Goal: Task Accomplishment & Management: Manage account settings

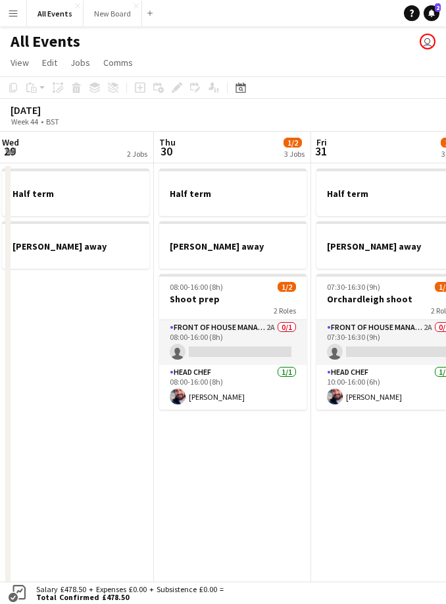
scroll to position [0, 403]
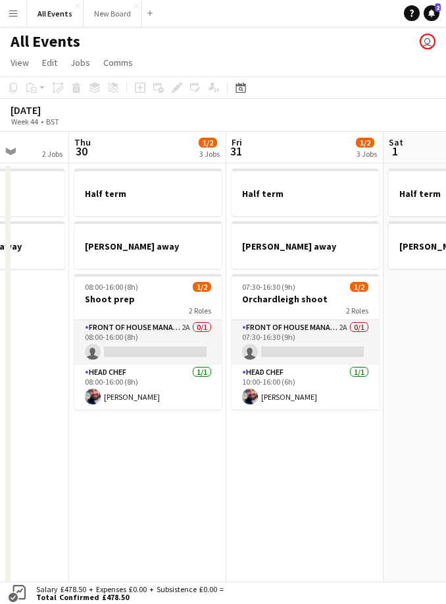
click at [315, 342] on app-card-role "Front of House Manager 2A 0/1 07:30-16:30 (9h) single-neutral-actions" at bounding box center [305, 342] width 147 height 45
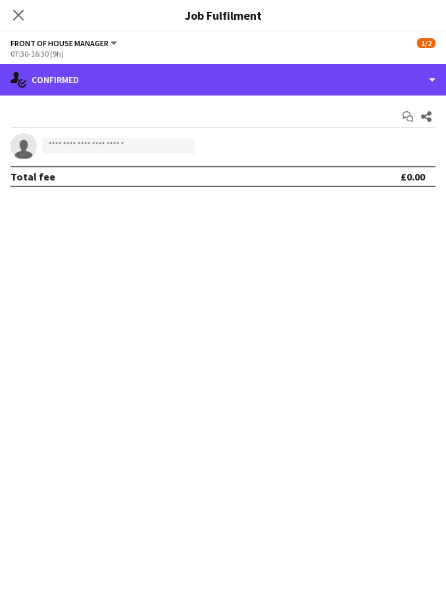
click at [414, 74] on div "single-neutral-actions-check-2 Confirmed" at bounding box center [223, 80] width 446 height 32
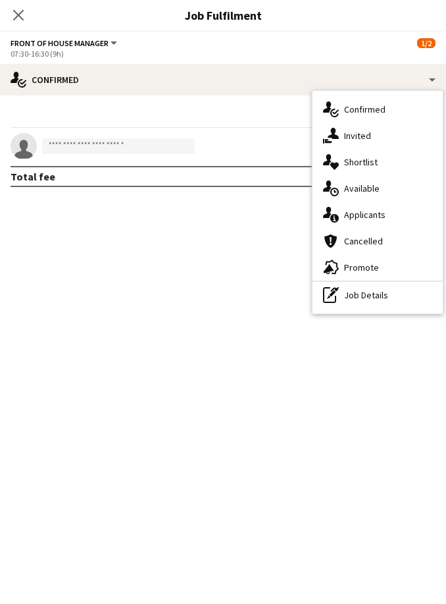
click at [390, 219] on div "single-neutral-actions-information Applicants" at bounding box center [378, 214] width 130 height 26
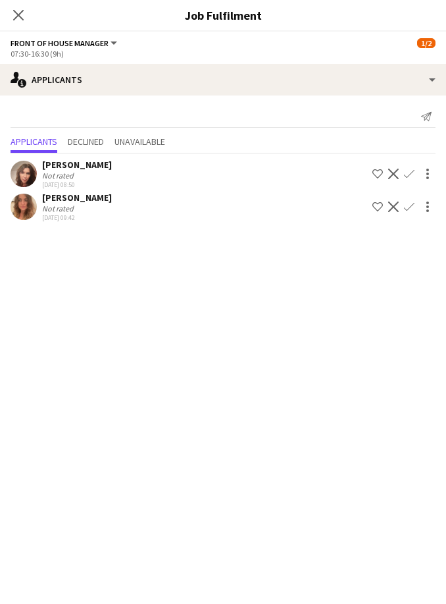
click at [408, 174] on app-icon "Confirm" at bounding box center [409, 174] width 11 height 11
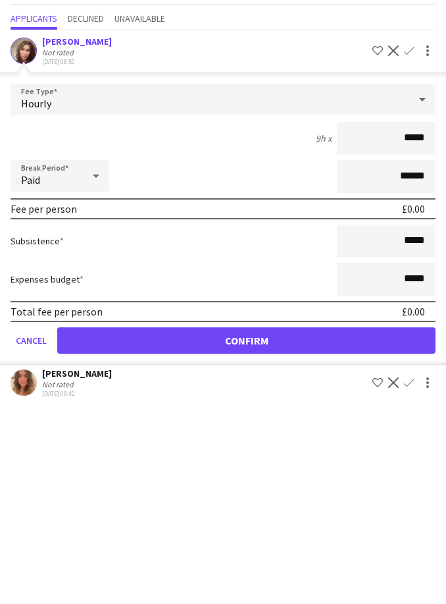
scroll to position [123, 0]
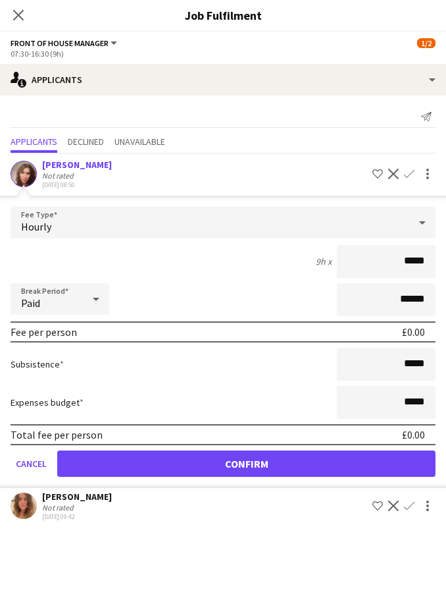
click at [373, 464] on button "Confirm" at bounding box center [246, 463] width 379 height 26
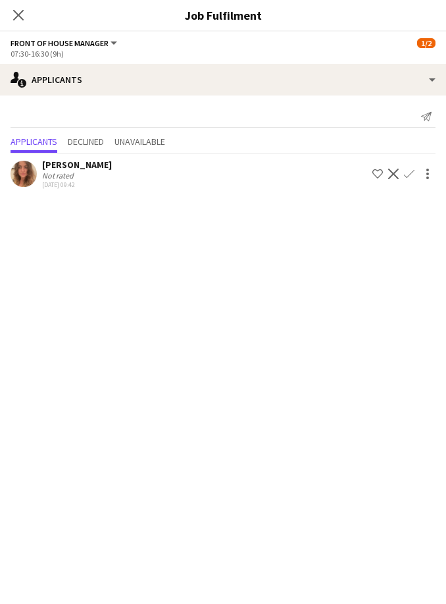
click at [24, 11] on icon "Close pop-in" at bounding box center [18, 15] width 11 height 11
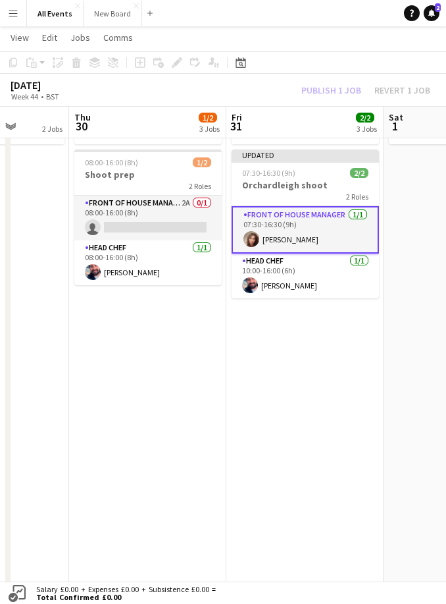
click at [173, 214] on app-card-role "Front of House Manager 2A 0/1 08:00-16:00 (8h) single-neutral-actions" at bounding box center [147, 218] width 147 height 45
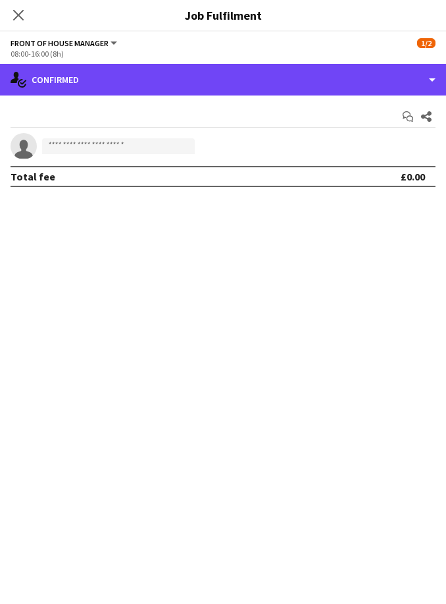
click at [404, 77] on div "single-neutral-actions-check-2 Confirmed" at bounding box center [223, 80] width 446 height 32
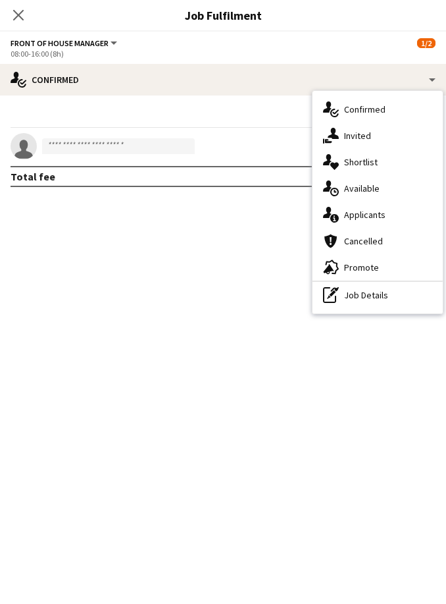
click at [381, 215] on span "Applicants" at bounding box center [364, 215] width 41 height 12
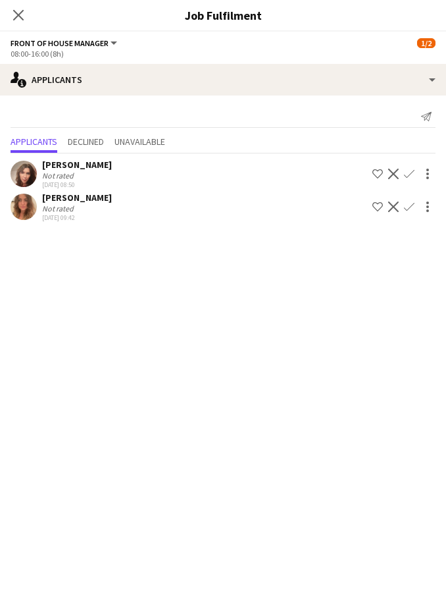
click at [414, 171] on app-icon "Confirm" at bounding box center [409, 174] width 11 height 11
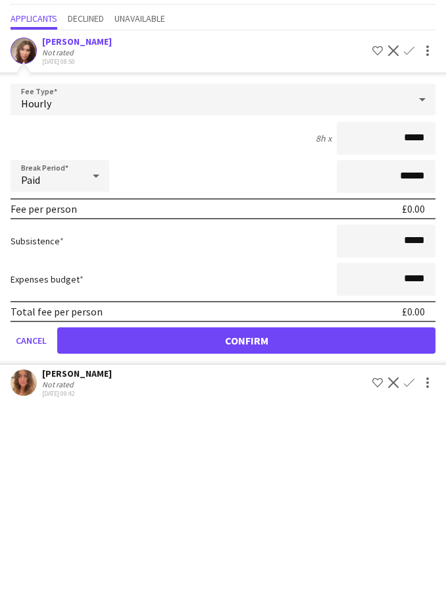
scroll to position [246, 0]
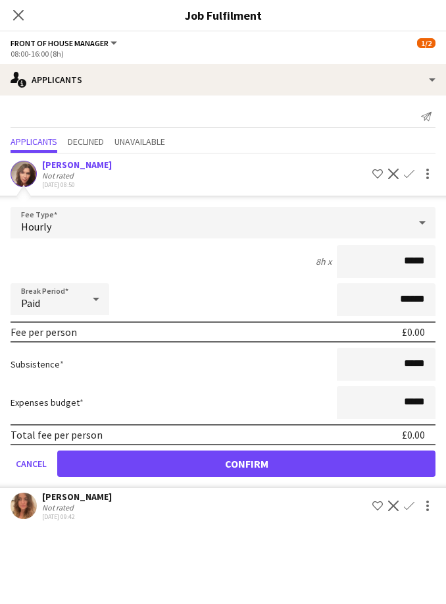
click at [240, 460] on button "Confirm" at bounding box center [246, 463] width 379 height 26
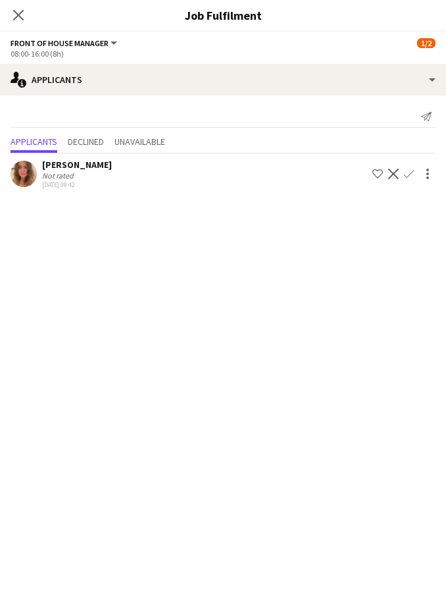
click at [22, 13] on icon "Close pop-in" at bounding box center [18, 15] width 11 height 11
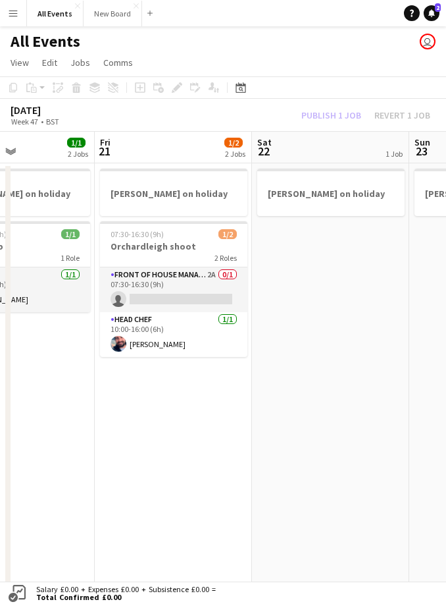
scroll to position [0, 425]
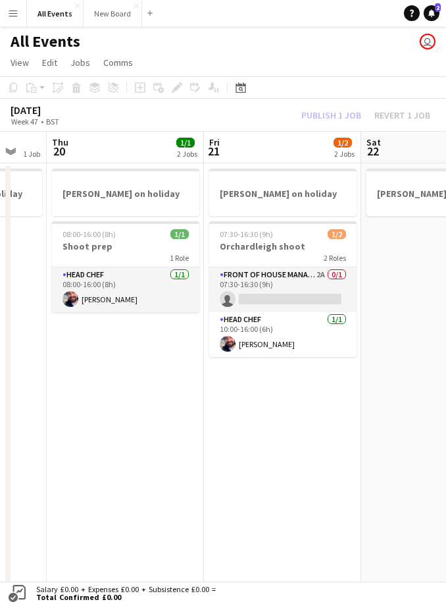
click at [315, 286] on app-card-role "Front of House Manager 2A 0/1 07:30-16:30 (9h) single-neutral-actions" at bounding box center [282, 289] width 147 height 45
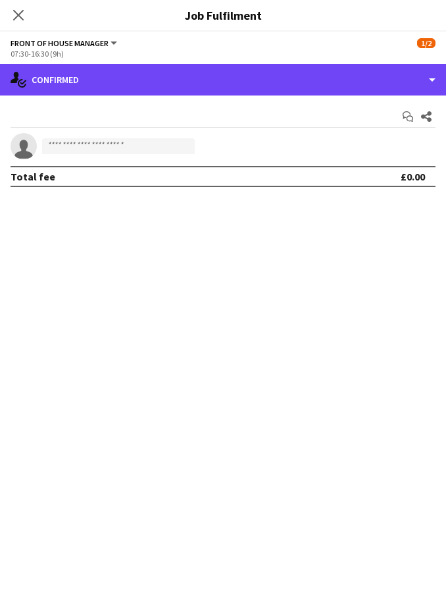
click at [417, 72] on div "single-neutral-actions-check-2 Confirmed" at bounding box center [223, 80] width 446 height 32
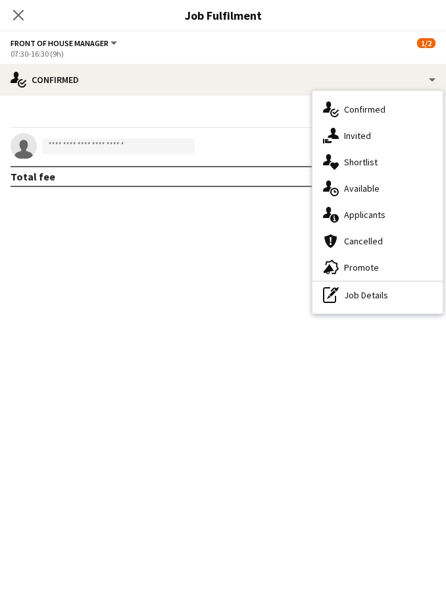
click at [384, 218] on span "Applicants" at bounding box center [364, 215] width 41 height 12
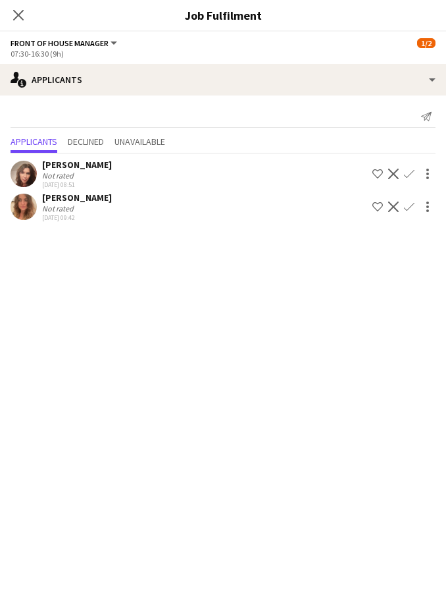
click at [413, 176] on app-icon "Confirm" at bounding box center [409, 174] width 11 height 11
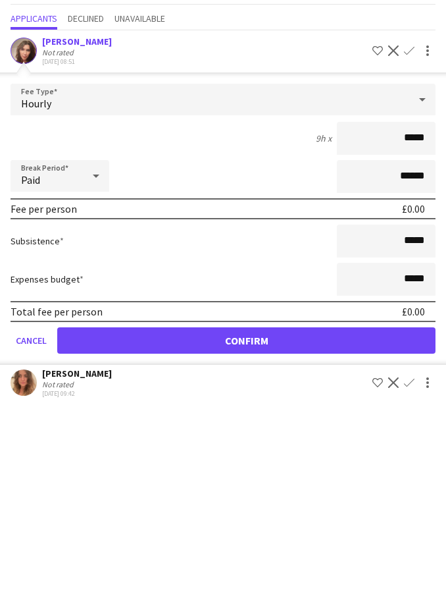
scroll to position [123, 0]
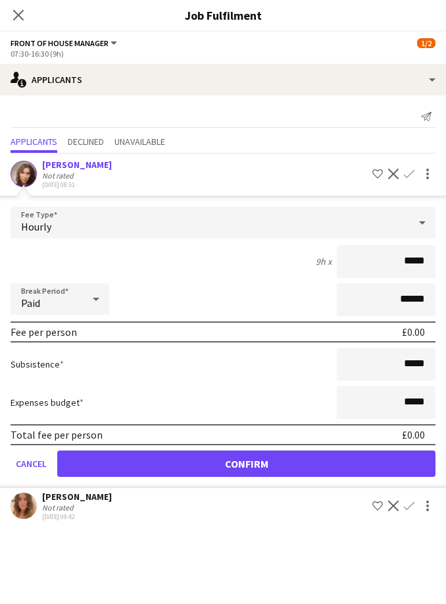
click at [346, 470] on button "Confirm" at bounding box center [246, 463] width 379 height 26
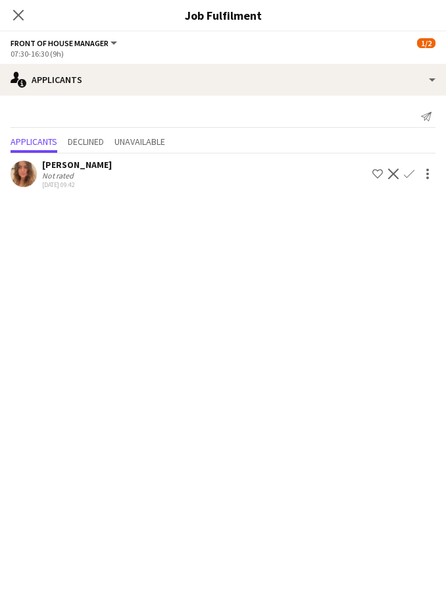
click at [23, 8] on app-icon "Close pop-in" at bounding box center [19, 15] width 16 height 16
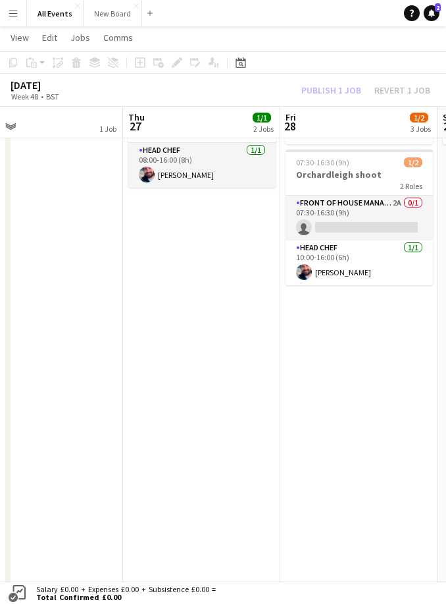
scroll to position [0, 406]
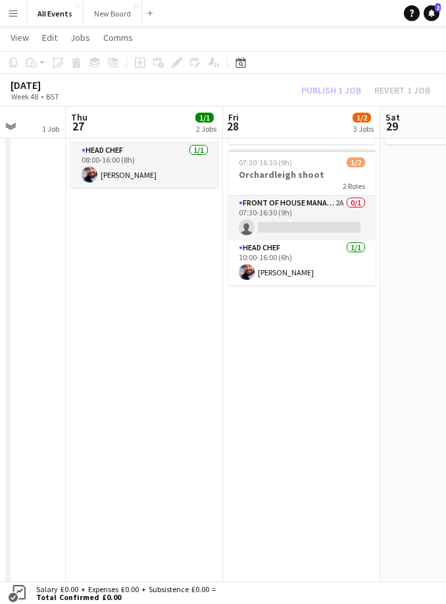
click at [308, 209] on app-card-role "Front of House Manager 2A 0/1 07:30-16:30 (9h) single-neutral-actions" at bounding box center [301, 218] width 147 height 45
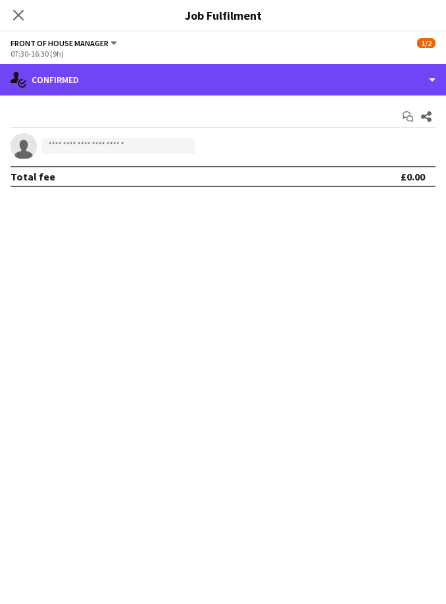
click at [419, 76] on div "single-neutral-actions-check-2 Confirmed" at bounding box center [223, 80] width 446 height 32
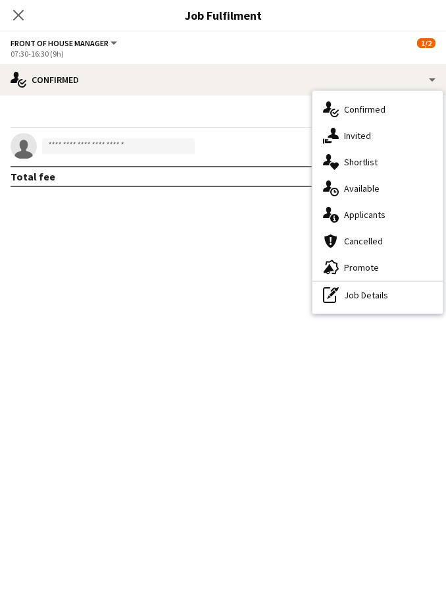
click at [391, 209] on div "single-neutral-actions-information Applicants" at bounding box center [378, 214] width 130 height 26
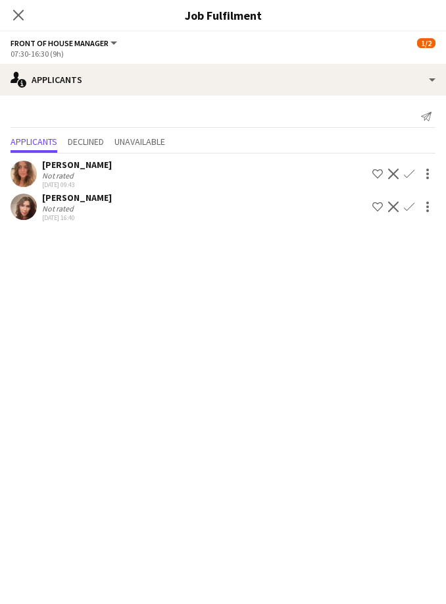
click at [409, 209] on app-icon "Confirm" at bounding box center [409, 206] width 11 height 11
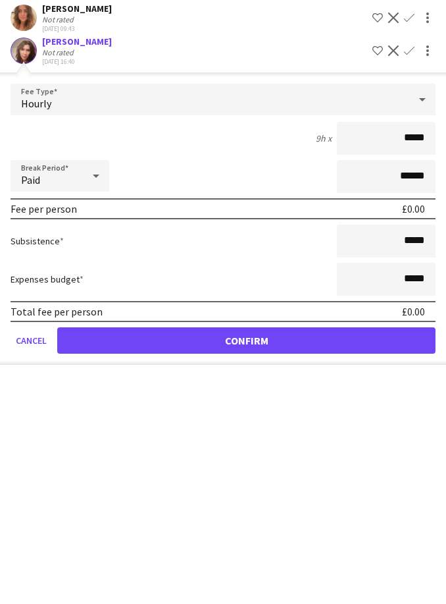
type input "****"
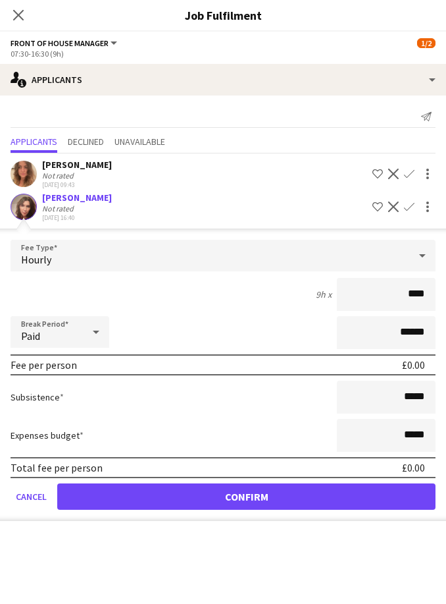
click at [363, 504] on button "Confirm" at bounding box center [246, 496] width 379 height 26
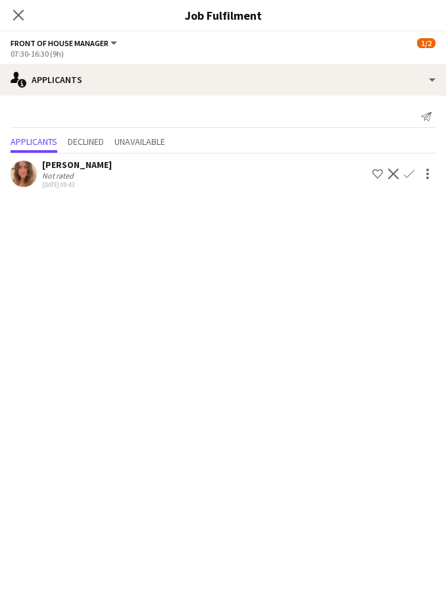
click at [15, 18] on icon at bounding box center [18, 15] width 11 height 11
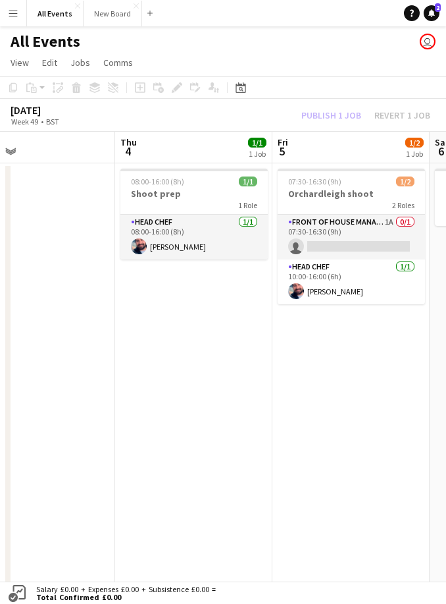
scroll to position [0, 402]
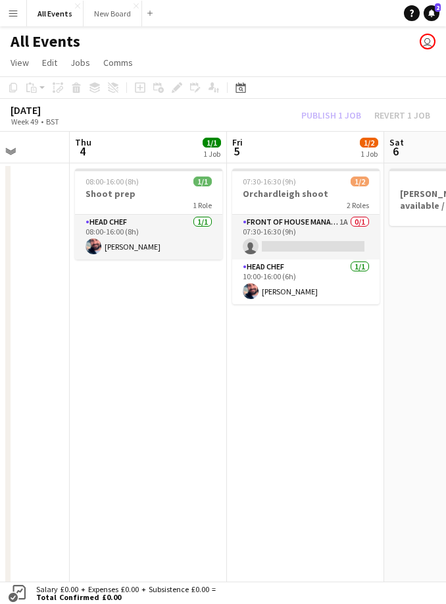
click at [332, 240] on app-card-role "Front of House Manager 1A 0/1 07:30-16:30 (9h) single-neutral-actions" at bounding box center [305, 237] width 147 height 45
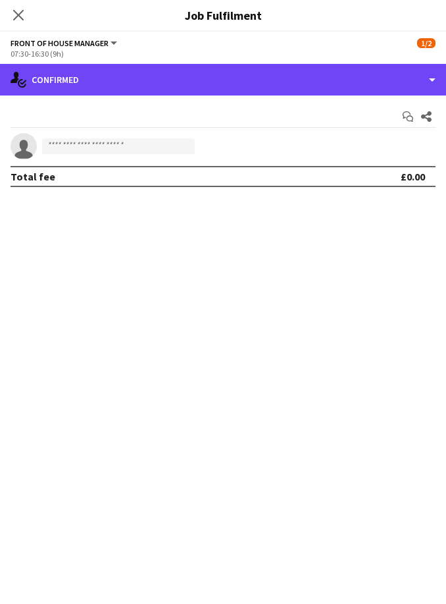
click at [415, 83] on div "single-neutral-actions-check-2 Confirmed" at bounding box center [223, 80] width 446 height 32
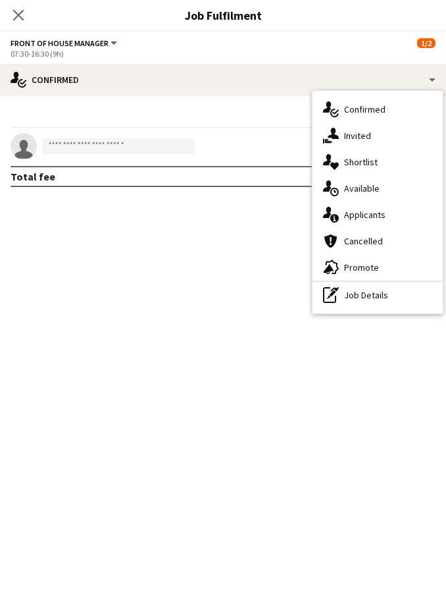
click at [394, 211] on div "single-neutral-actions-information Applicants" at bounding box center [378, 214] width 130 height 26
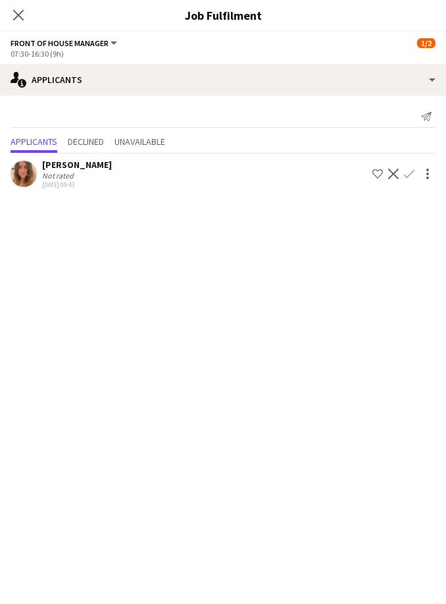
click at [25, 12] on app-icon "Close pop-in" at bounding box center [19, 15] width 16 height 16
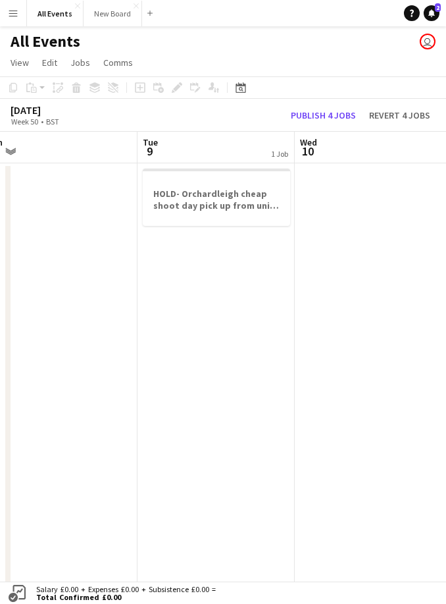
scroll to position [0, 392]
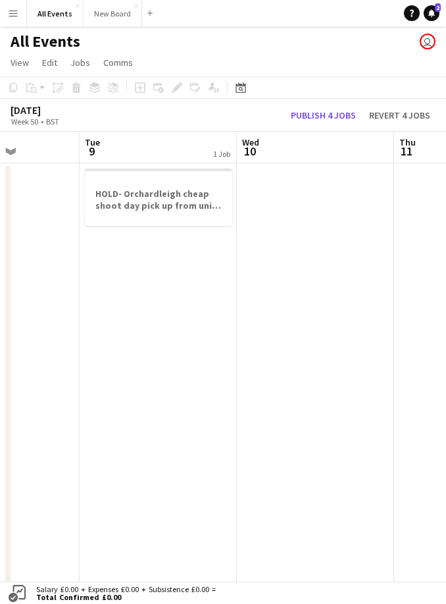
click at [177, 192] on h3 "HOLD- Orchardleigh cheap shoot day pick up from unit (evening)" at bounding box center [158, 200] width 147 height 24
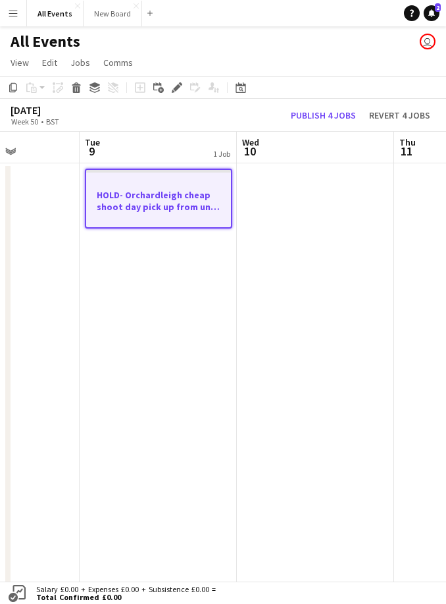
click at [183, 84] on div "Edit" at bounding box center [177, 88] width 16 height 16
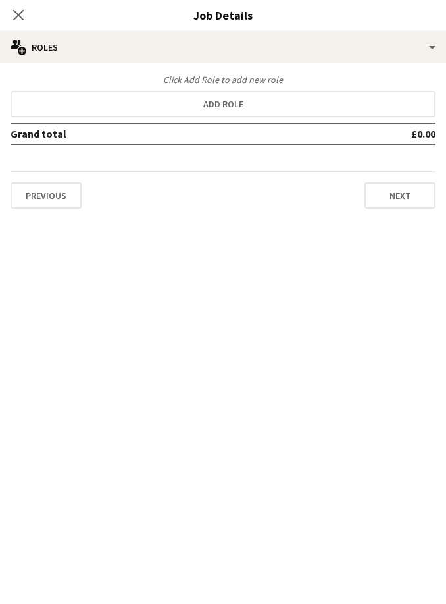
click at [264, 103] on button "Add role" at bounding box center [223, 104] width 425 height 26
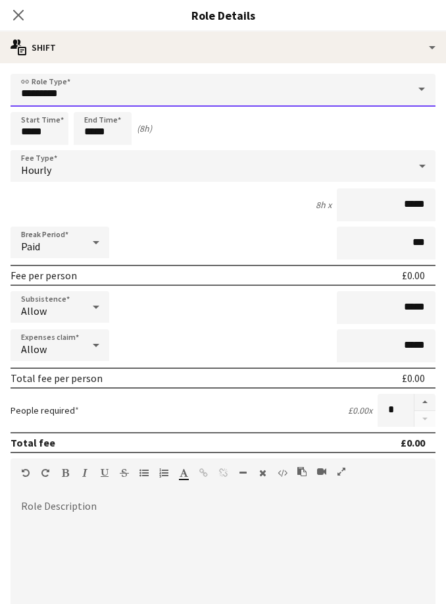
click at [379, 98] on input "*********" at bounding box center [223, 90] width 425 height 33
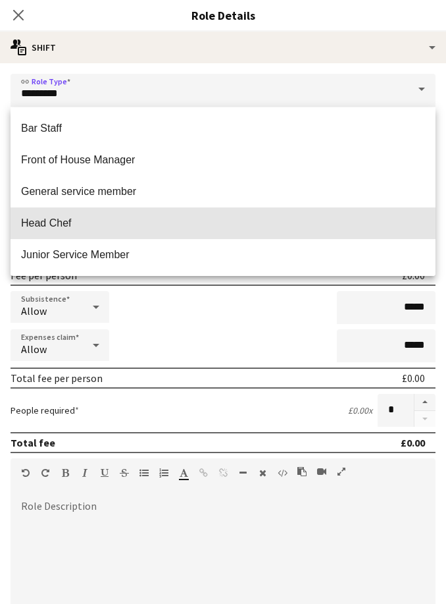
click at [101, 223] on span "Head Chef" at bounding box center [223, 223] width 404 height 13
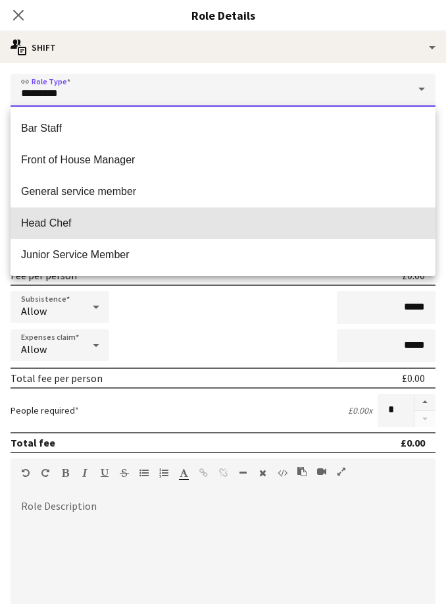
type input "*********"
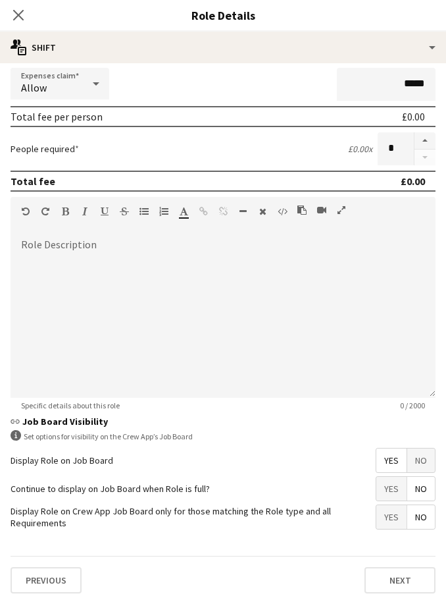
scroll to position [267, 0]
click at [405, 580] on button "Next" at bounding box center [400, 580] width 71 height 26
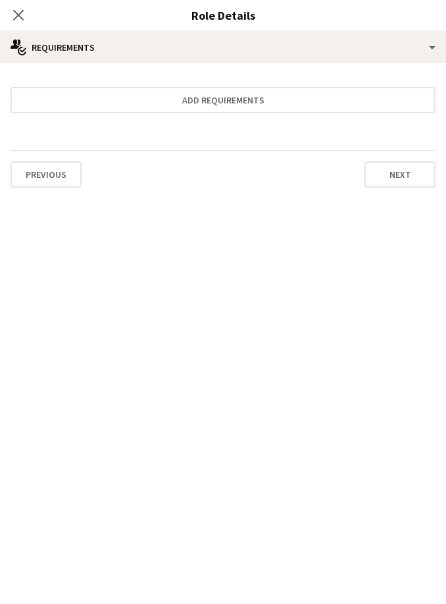
click at [17, 14] on icon at bounding box center [18, 15] width 11 height 11
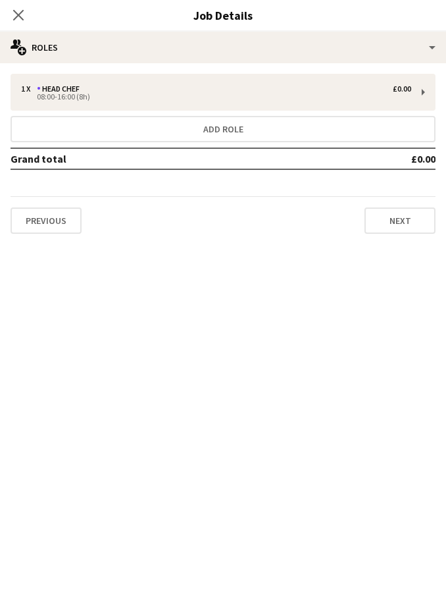
click at [20, 19] on icon "Close pop-in" at bounding box center [18, 15] width 11 height 11
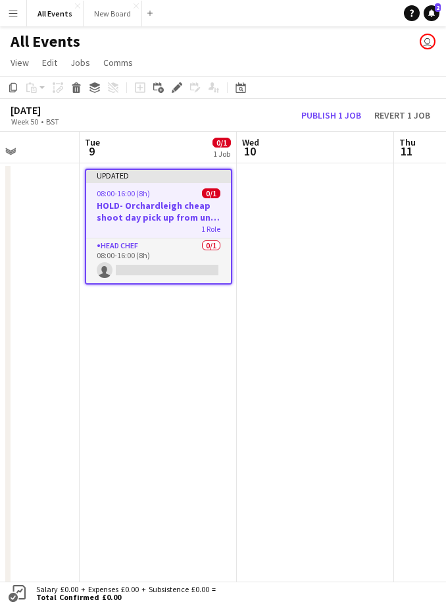
click at [183, 273] on app-card-role "Head Chef 0/1 08:00-16:00 (8h) single-neutral-actions" at bounding box center [158, 260] width 145 height 45
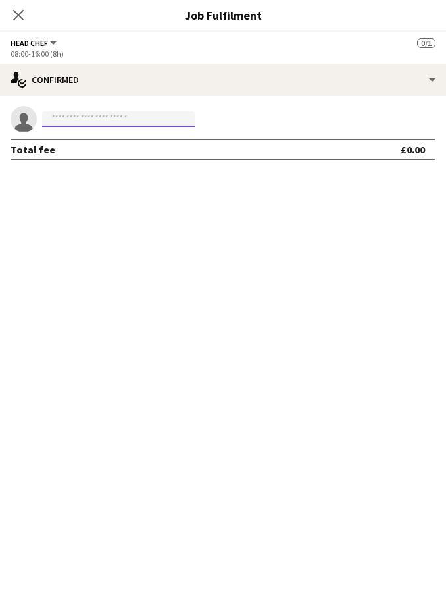
click at [161, 124] on input at bounding box center [118, 119] width 153 height 16
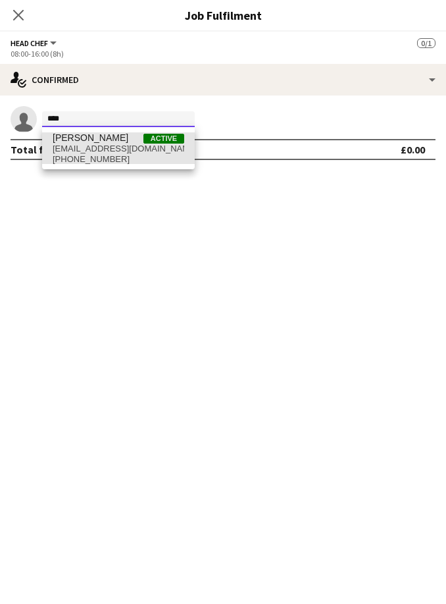
type input "****"
click at [142, 146] on span "[EMAIL_ADDRESS][DOMAIN_NAME]" at bounding box center [119, 149] width 132 height 11
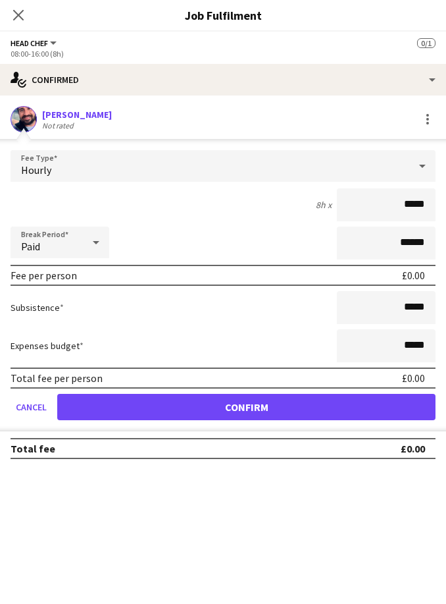
click at [352, 402] on button "Confirm" at bounding box center [246, 407] width 379 height 26
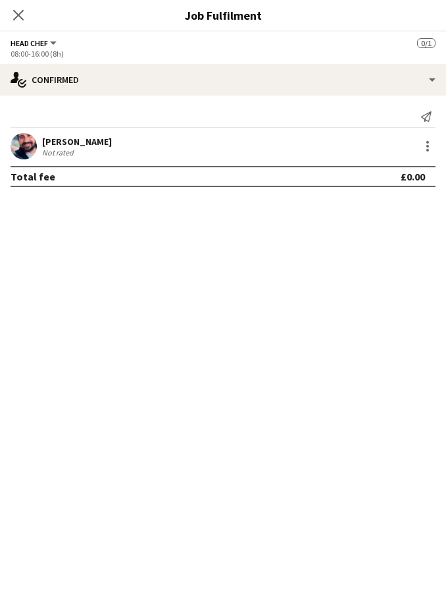
click at [33, 11] on div "Close pop-in" at bounding box center [18, 15] width 37 height 30
click at [22, 11] on icon at bounding box center [18, 15] width 11 height 11
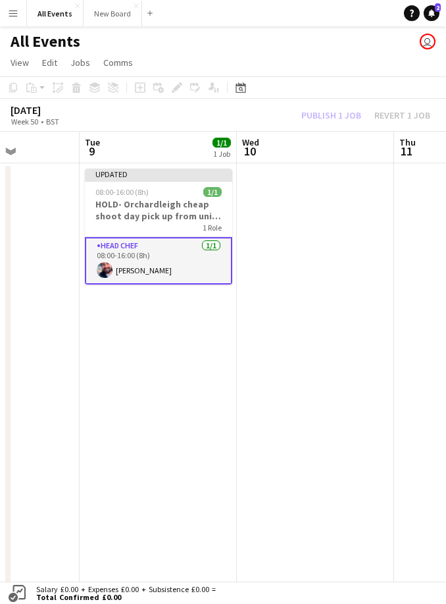
click at [324, 115] on div "Publish 1 job Revert 1 job" at bounding box center [366, 115] width 161 height 14
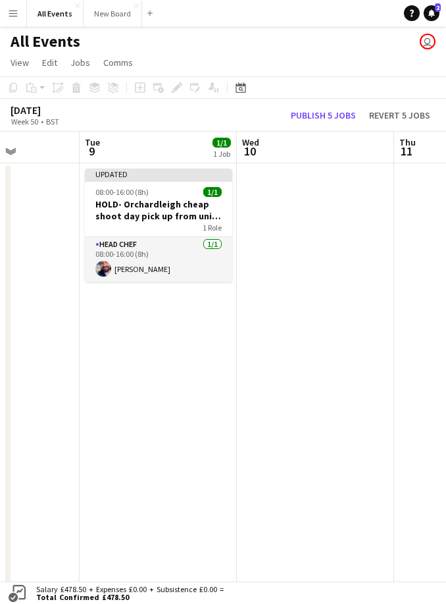
click at [337, 115] on button "Publish 5 jobs" at bounding box center [324, 115] width 76 height 14
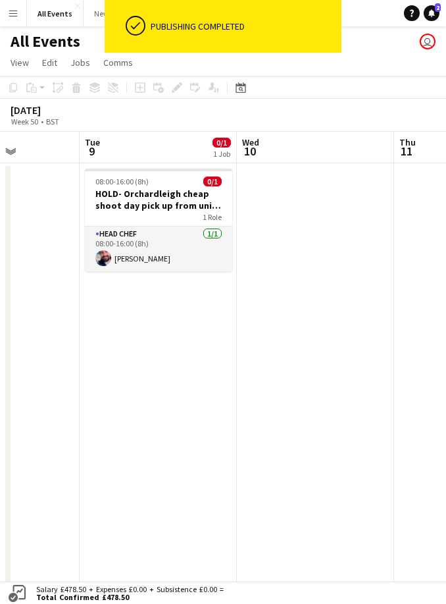
scroll to position [0, 393]
click at [212, 395] on app-date-cell "08:00-16:00 (8h) 0/1 HOLD- Orchardleigh cheap shoot day pick up from unit (even…" at bounding box center [157, 457] width 157 height 588
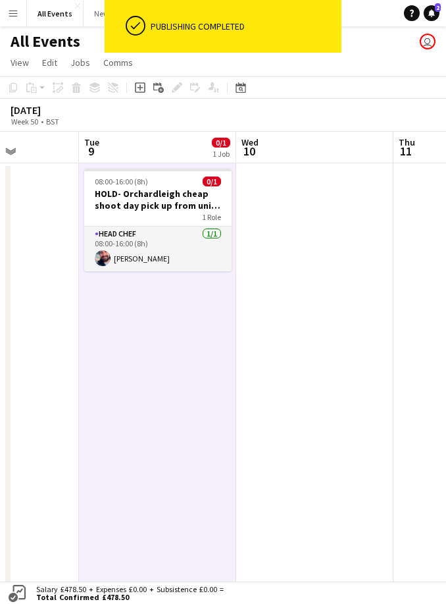
click at [186, 406] on app-date-cell "08:00-16:00 (8h) 0/1 HOLD- Orchardleigh cheap shoot day pick up from unit (even…" at bounding box center [157, 457] width 157 height 588
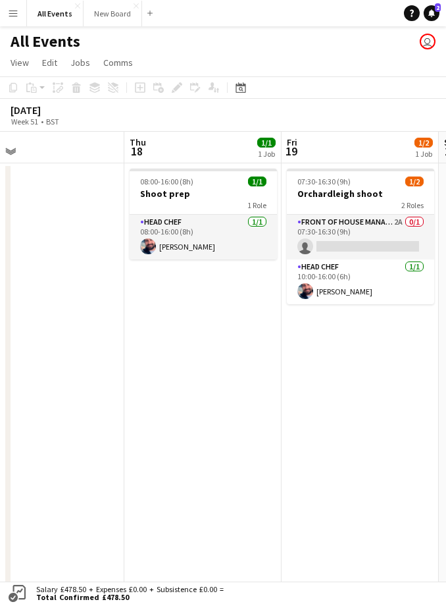
scroll to position [0, 404]
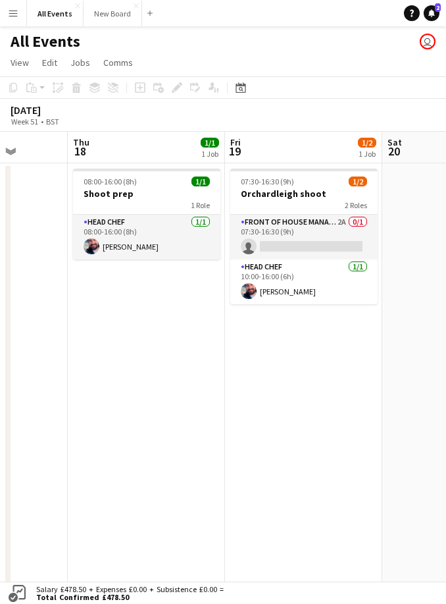
click at [344, 236] on app-card-role "Front of House Manager 2A 0/1 07:30-16:30 (9h) single-neutral-actions" at bounding box center [303, 237] width 147 height 45
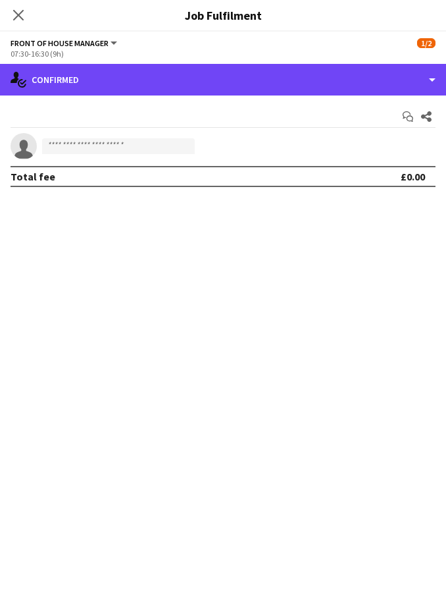
click at [421, 83] on div "single-neutral-actions-check-2 Confirmed" at bounding box center [223, 80] width 446 height 32
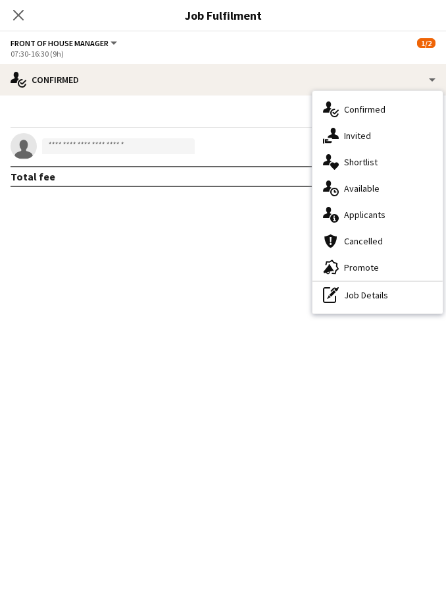
click at [386, 213] on div "single-neutral-actions-information Applicants" at bounding box center [378, 214] width 130 height 26
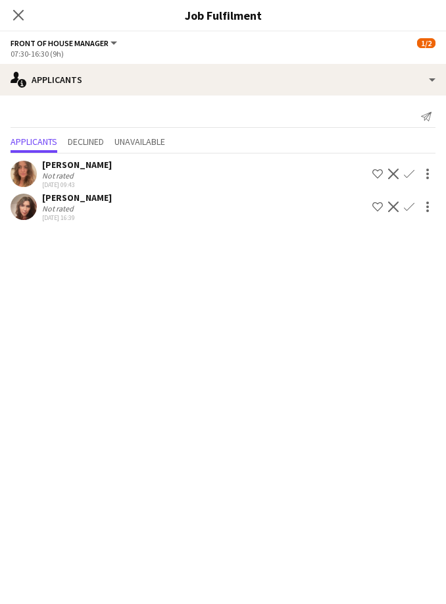
click at [412, 207] on app-icon "Confirm" at bounding box center [409, 206] width 11 height 11
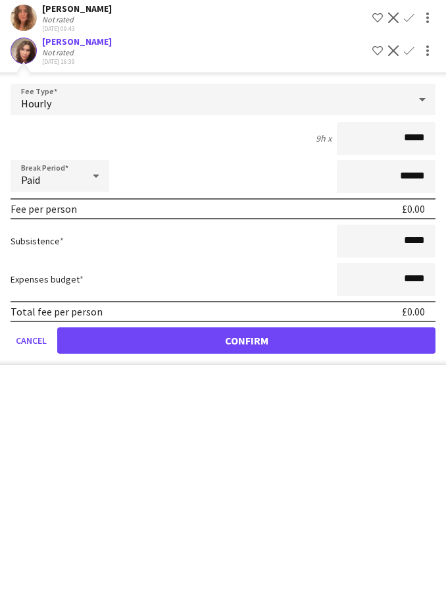
scroll to position [156, 0]
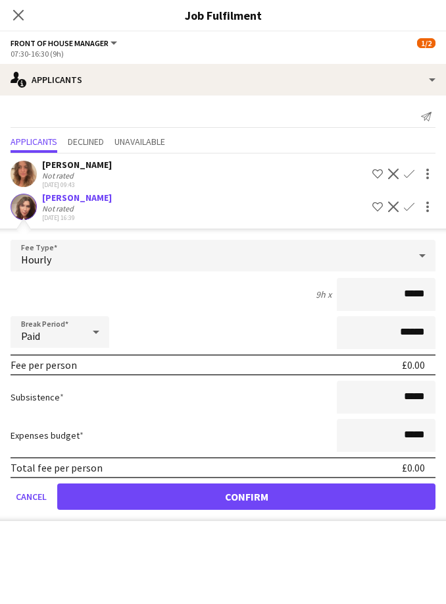
click at [373, 494] on button "Confirm" at bounding box center [246, 496] width 379 height 26
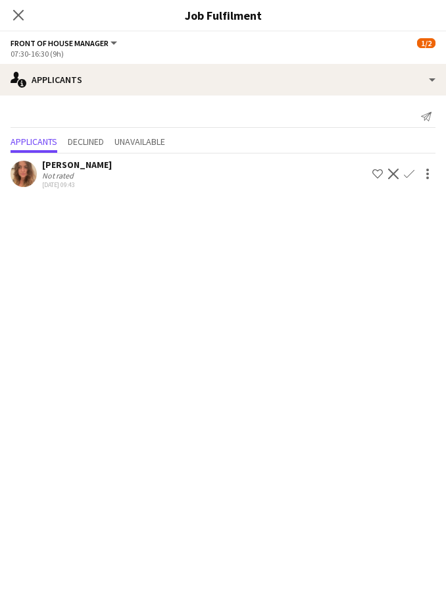
click at [21, 12] on icon at bounding box center [18, 15] width 11 height 11
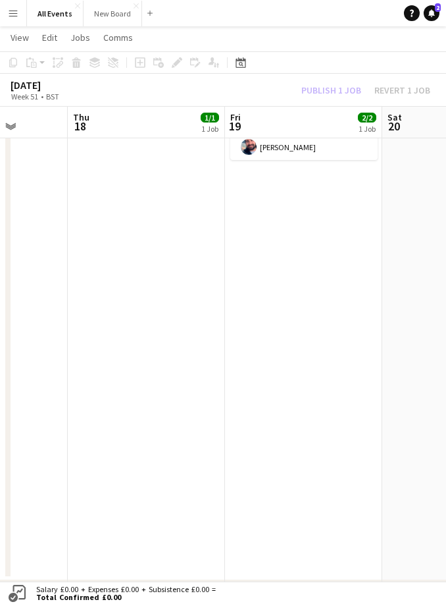
click at [344, 76] on div "[DATE] Week 51 • BST Publish 1 job Revert 1 job" at bounding box center [223, 90] width 446 height 33
click at [334, 92] on button "Publish 1 job" at bounding box center [331, 90] width 70 height 14
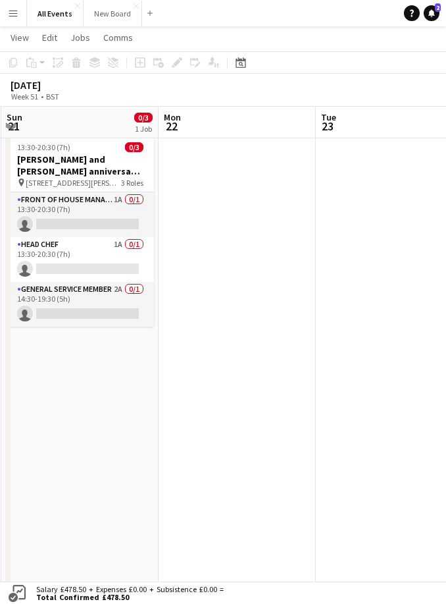
scroll to position [0, 471]
click at [113, 213] on app-card-role "Front of House Manager 1A 0/1 13:30-20:30 (7h) single-neutral-actions" at bounding box center [79, 214] width 147 height 45
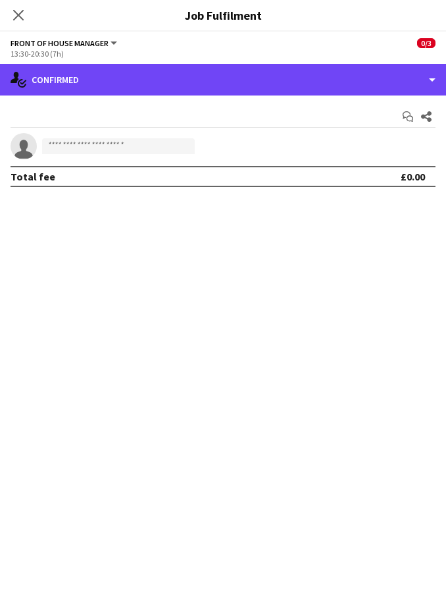
click at [421, 79] on div "single-neutral-actions-check-2 Confirmed" at bounding box center [223, 80] width 446 height 32
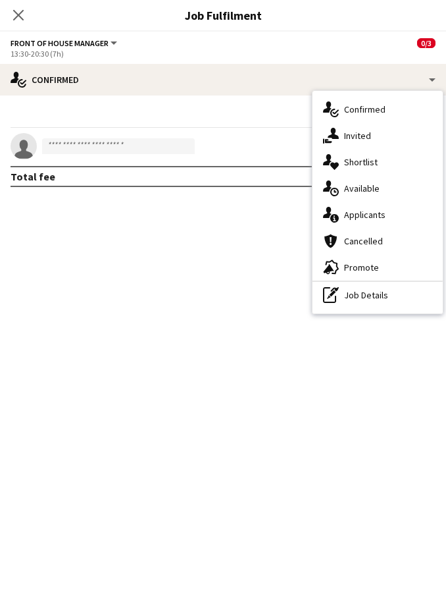
click at [388, 226] on div "single-neutral-actions-information Applicants" at bounding box center [378, 214] width 130 height 26
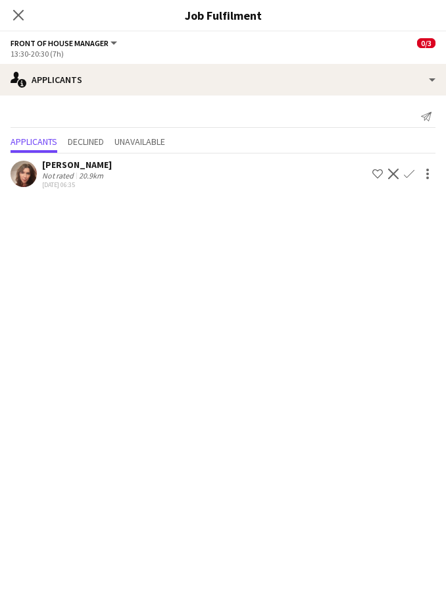
click at [20, 13] on icon at bounding box center [18, 15] width 11 height 11
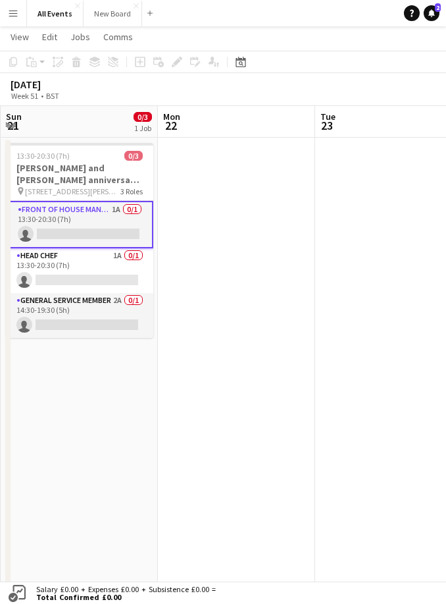
scroll to position [30, 0]
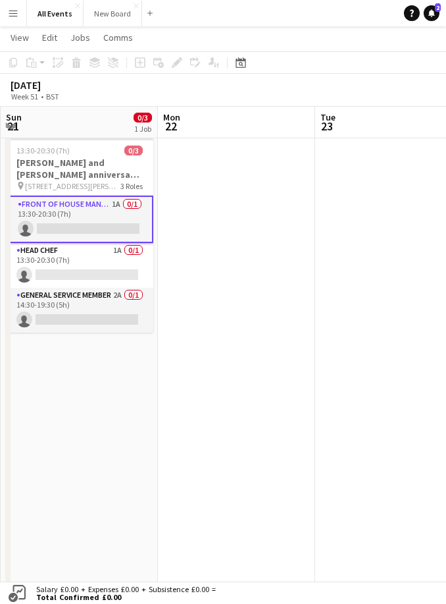
click at [126, 308] on app-card-role "General service member 2A 0/1 14:30-19:30 (5h) single-neutral-actions" at bounding box center [79, 310] width 147 height 45
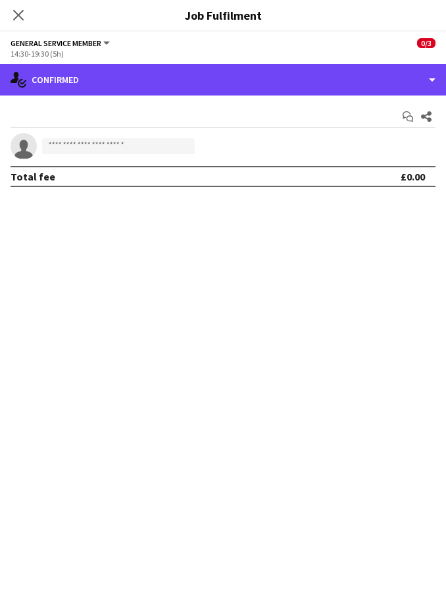
click at [412, 80] on div "single-neutral-actions-check-2 Confirmed" at bounding box center [223, 80] width 446 height 32
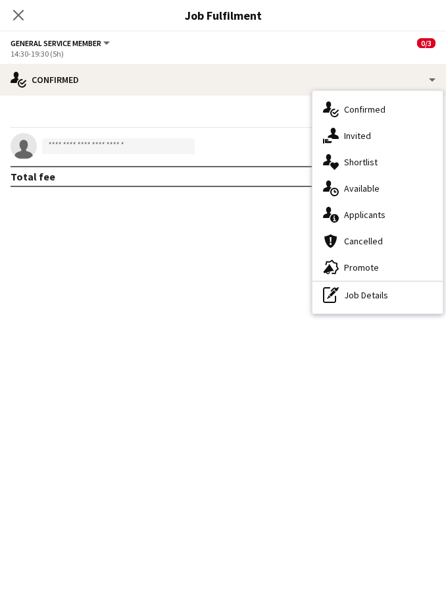
click at [390, 217] on div "single-neutral-actions-information Applicants" at bounding box center [378, 214] width 130 height 26
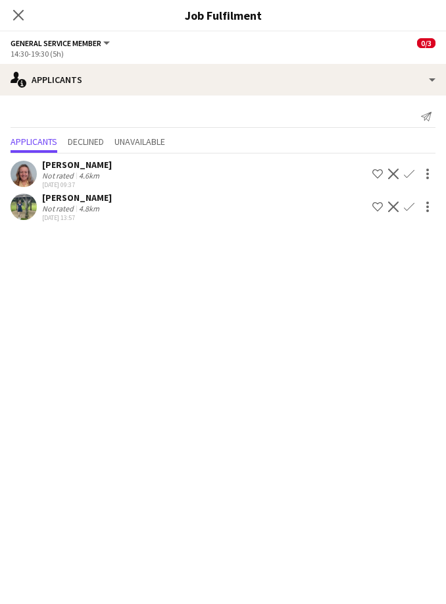
click at [25, 13] on app-icon "Close pop-in" at bounding box center [19, 15] width 16 height 16
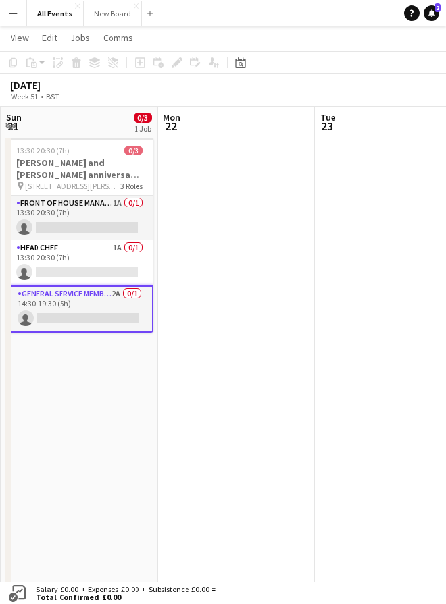
click at [120, 248] on app-card-role "Head Chef 1A 0/1 13:30-20:30 (7h) single-neutral-actions" at bounding box center [79, 262] width 147 height 45
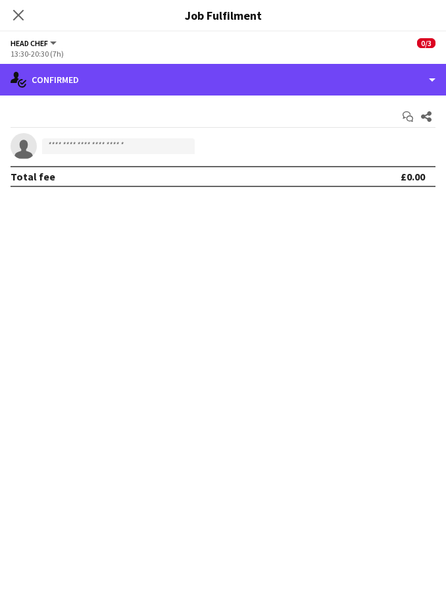
click at [421, 70] on div "single-neutral-actions-check-2 Confirmed" at bounding box center [223, 80] width 446 height 32
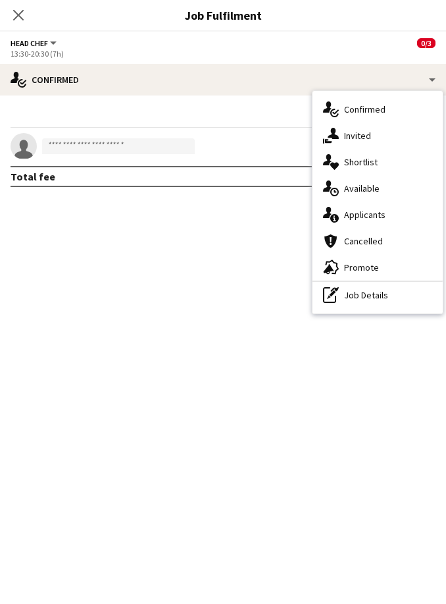
click at [383, 219] on span "Applicants" at bounding box center [364, 215] width 41 height 12
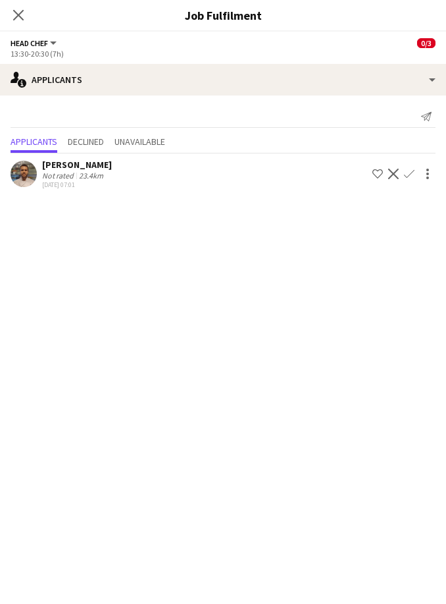
click at [19, 12] on icon "Close pop-in" at bounding box center [18, 15] width 11 height 11
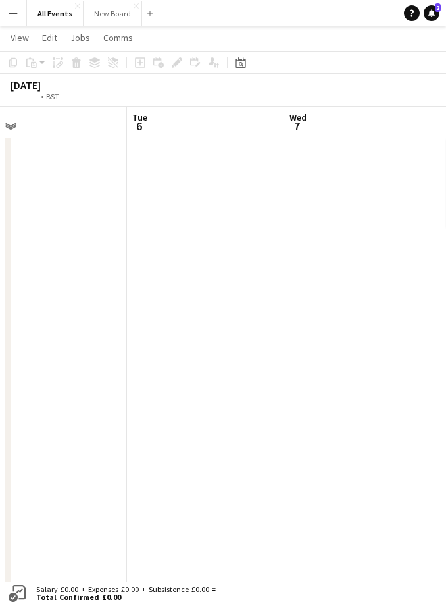
scroll to position [0, 411]
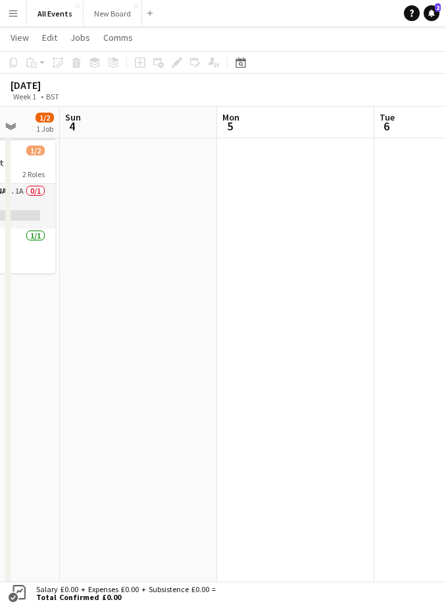
click at [269, 394] on app-date-cell at bounding box center [295, 426] width 157 height 588
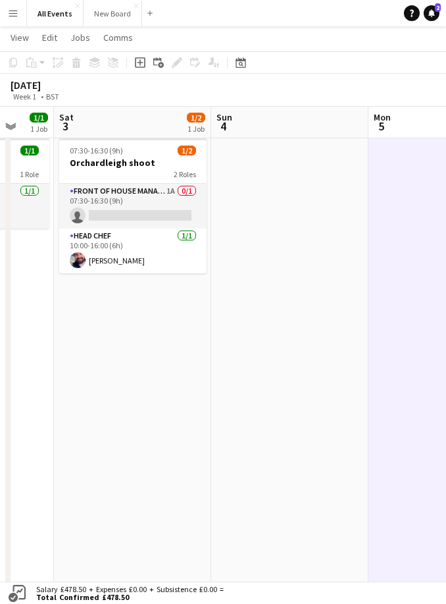
scroll to position [0, 415]
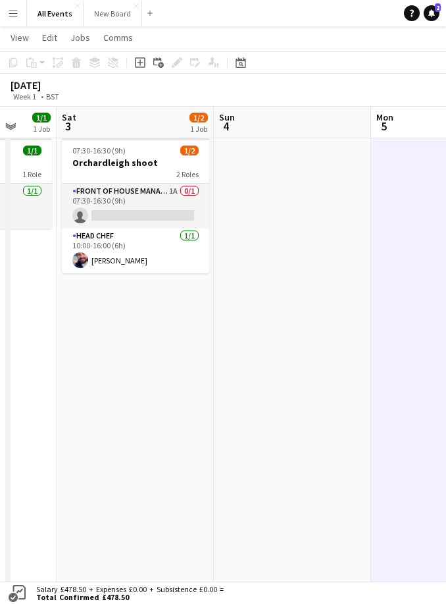
click at [163, 205] on app-card-role "Front of House Manager 1A 0/1 07:30-16:30 (9h) single-neutral-actions" at bounding box center [135, 206] width 147 height 45
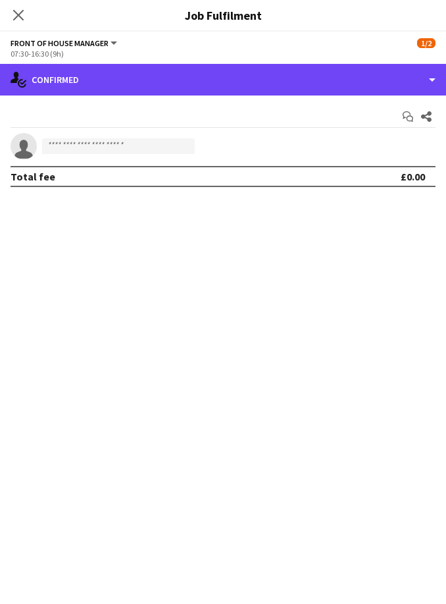
click at [414, 82] on div "single-neutral-actions-check-2 Confirmed" at bounding box center [223, 80] width 446 height 32
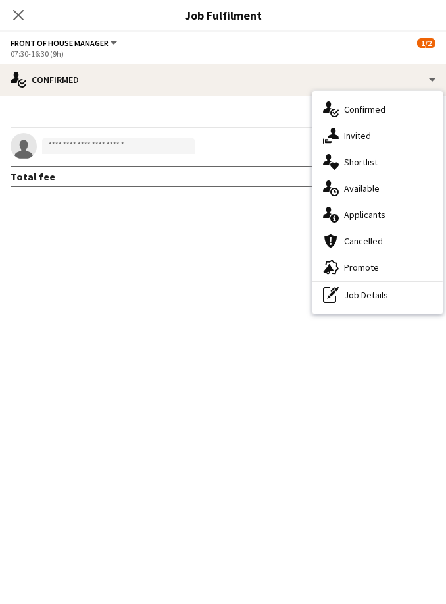
click at [390, 219] on div "single-neutral-actions-information Applicants" at bounding box center [378, 214] width 130 height 26
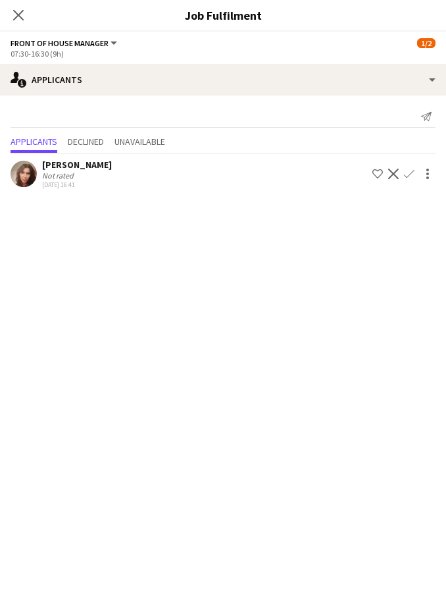
click at [415, 168] on button "Confirm" at bounding box center [410, 174] width 16 height 16
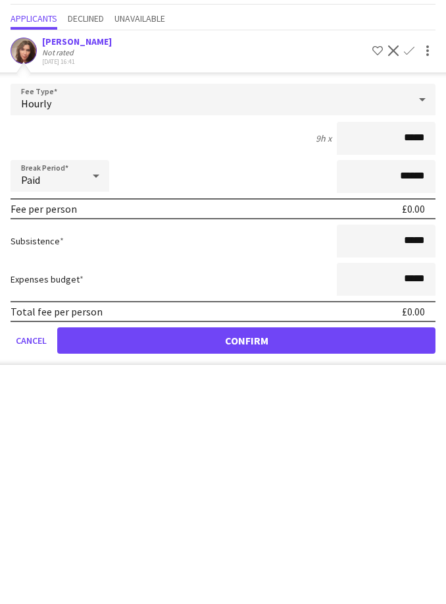
scroll to position [153, 0]
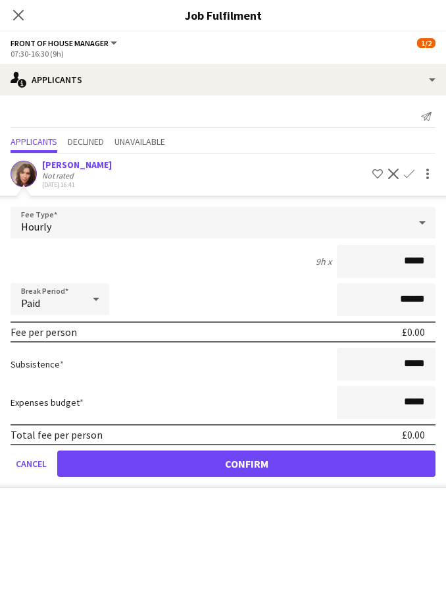
click at [359, 468] on button "Confirm" at bounding box center [246, 463] width 379 height 26
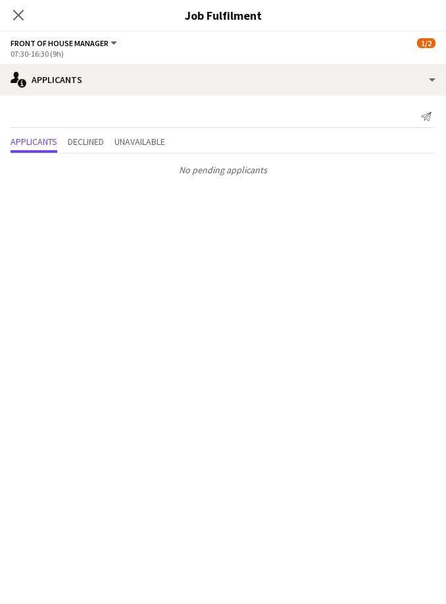
click at [17, 19] on icon "Close pop-in" at bounding box center [18, 15] width 11 height 11
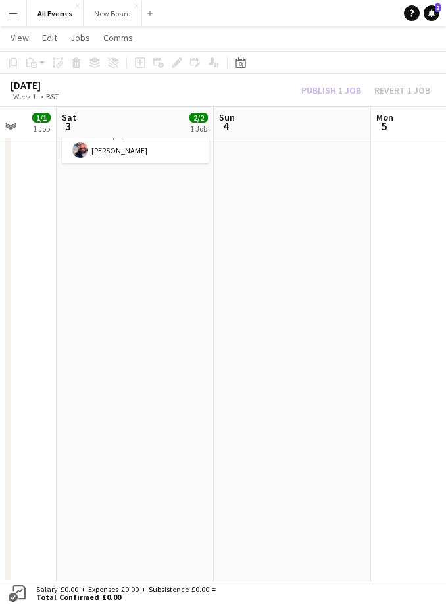
click at [329, 88] on div "Publish 1 job Revert 1 job" at bounding box center [366, 90] width 161 height 14
click at [337, 90] on button "Publish 1 job" at bounding box center [331, 90] width 70 height 14
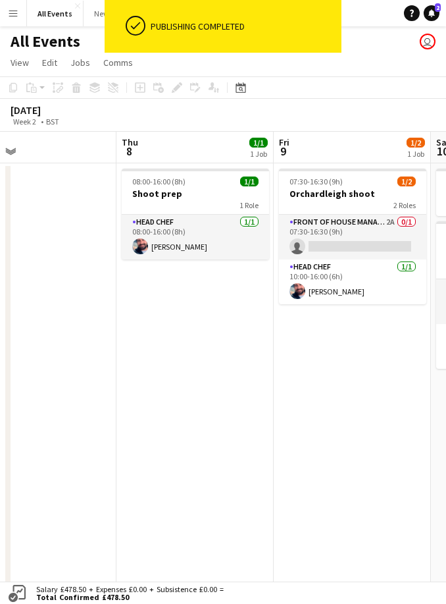
scroll to position [0, 392]
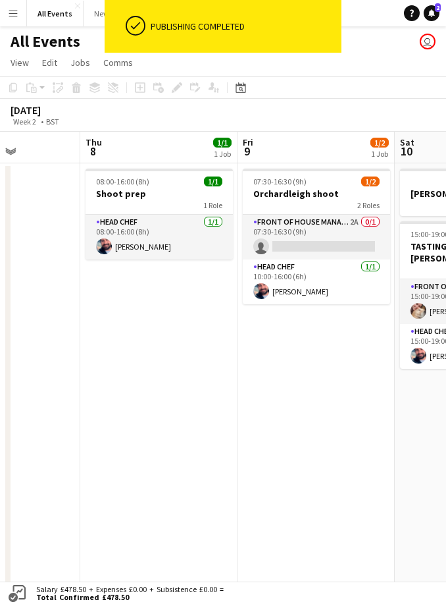
click at [351, 236] on app-card-role "Front of House Manager 2A 0/1 07:30-16:30 (9h) single-neutral-actions" at bounding box center [316, 237] width 147 height 45
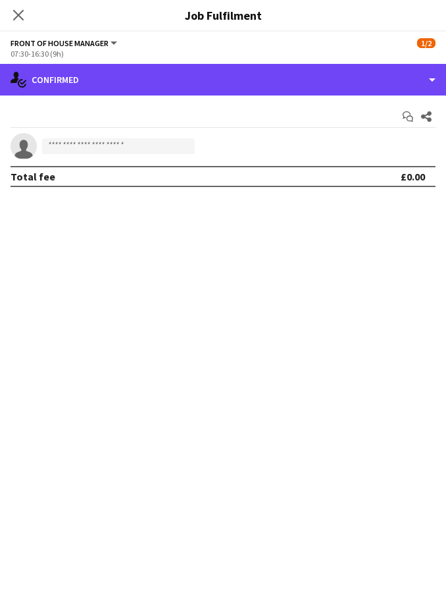
click at [431, 78] on div "single-neutral-actions-check-2 Confirmed" at bounding box center [223, 80] width 446 height 32
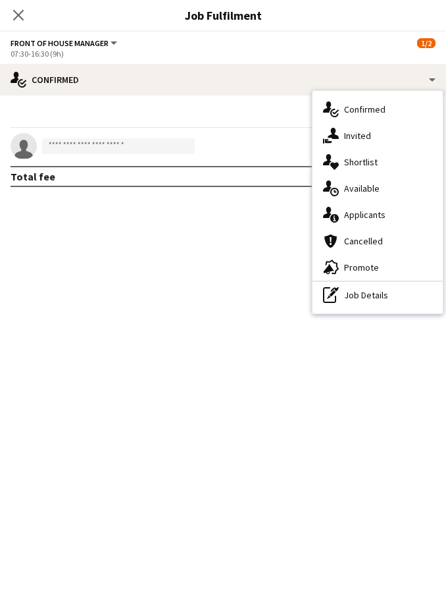
click at [385, 217] on div "single-neutral-actions-information Applicants" at bounding box center [378, 214] width 130 height 26
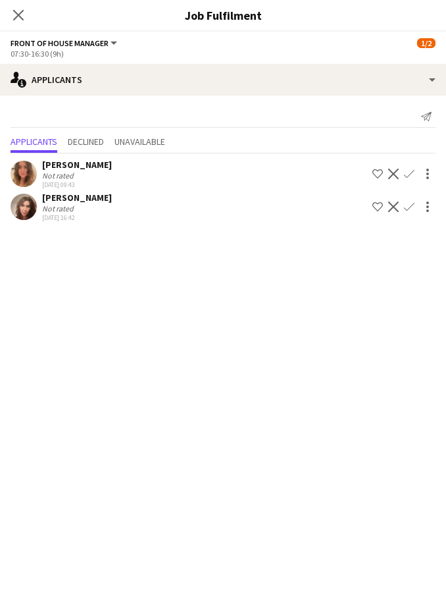
click at [412, 206] on app-icon "Confirm" at bounding box center [409, 206] width 11 height 11
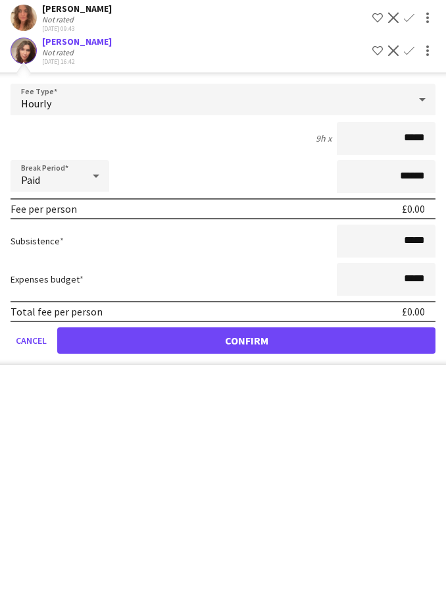
scroll to position [156, 0]
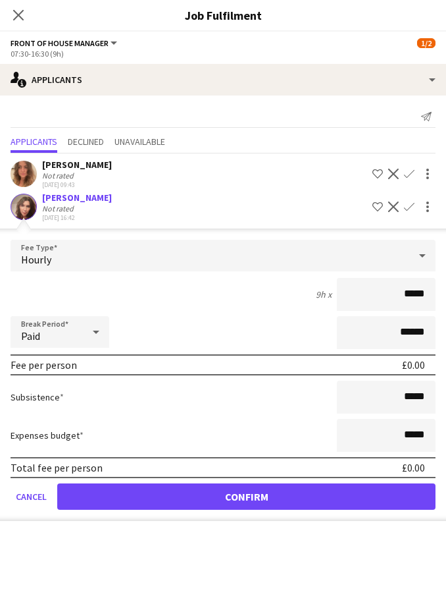
click at [352, 486] on button "Confirm" at bounding box center [246, 496] width 379 height 26
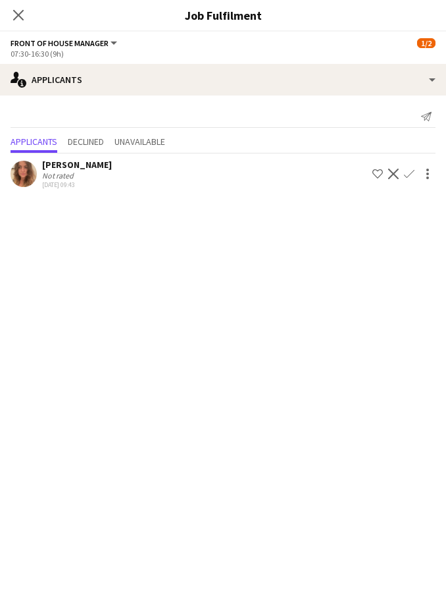
click at [20, 19] on icon "Close pop-in" at bounding box center [18, 15] width 11 height 11
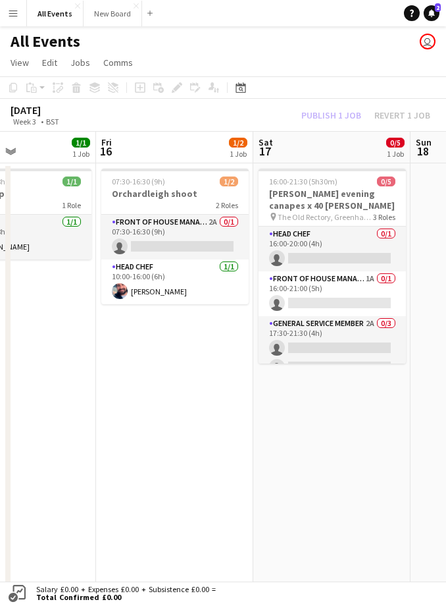
scroll to position [0, 396]
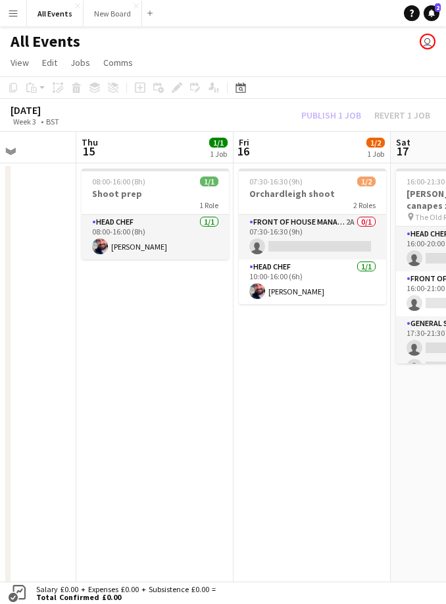
click at [329, 240] on app-card-role "Front of House Manager 2A 0/1 07:30-16:30 (9h) single-neutral-actions" at bounding box center [312, 237] width 147 height 45
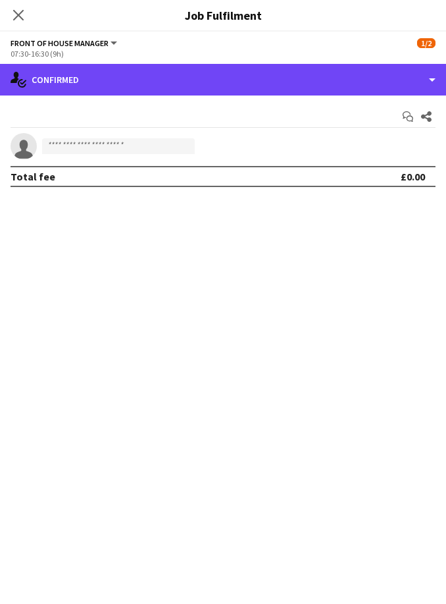
click at [404, 81] on div "single-neutral-actions-check-2 Confirmed" at bounding box center [223, 80] width 446 height 32
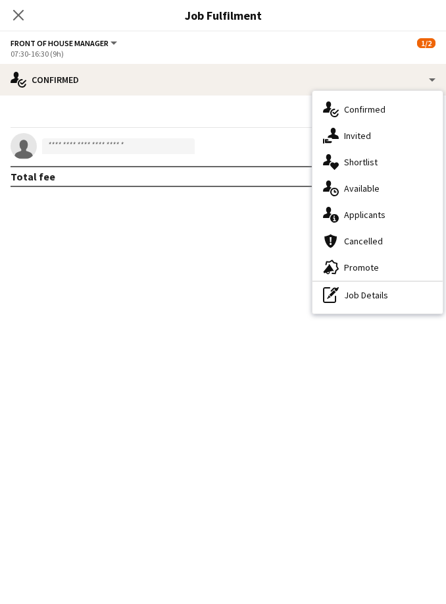
click at [385, 216] on div "single-neutral-actions-information Applicants" at bounding box center [378, 214] width 130 height 26
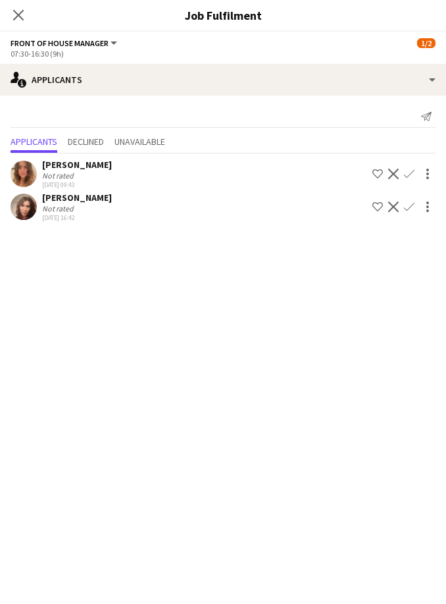
click at [417, 204] on button "Confirm" at bounding box center [410, 207] width 16 height 16
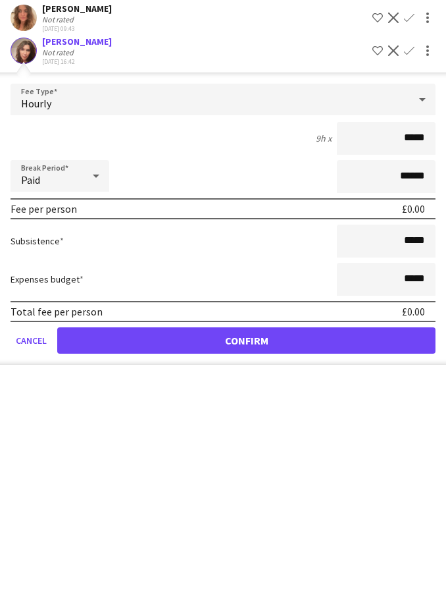
scroll to position [156, 0]
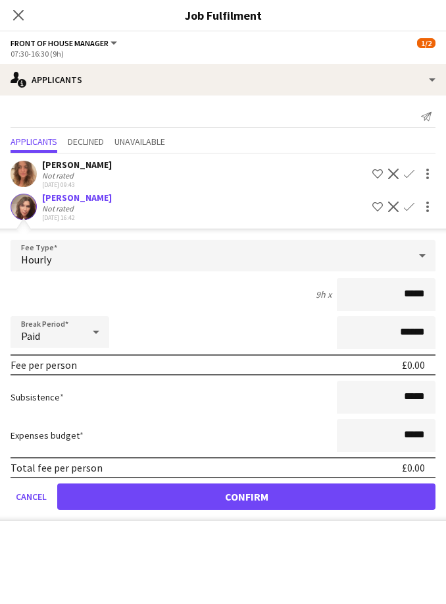
click at [352, 496] on button "Confirm" at bounding box center [246, 496] width 379 height 26
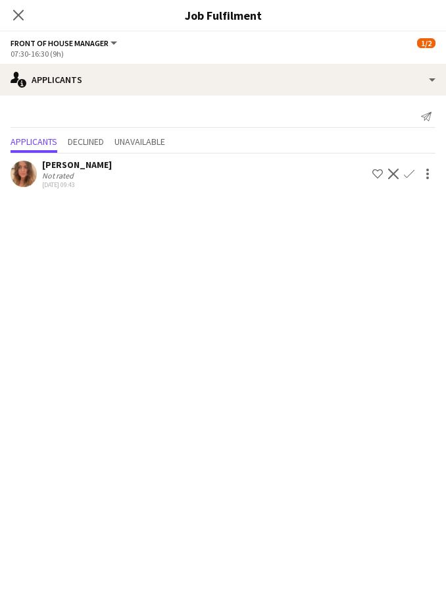
click at [24, 13] on icon "Close pop-in" at bounding box center [18, 15] width 11 height 11
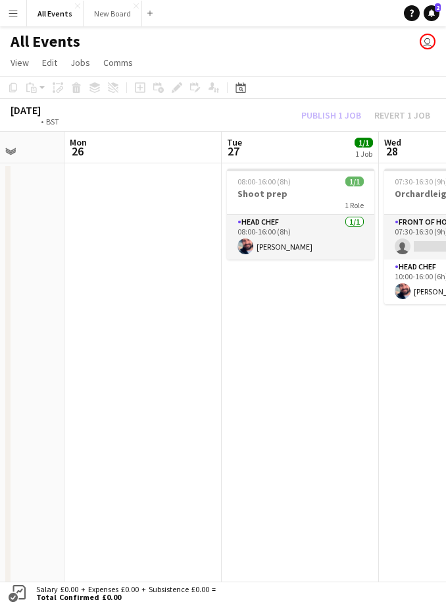
scroll to position [0, 427]
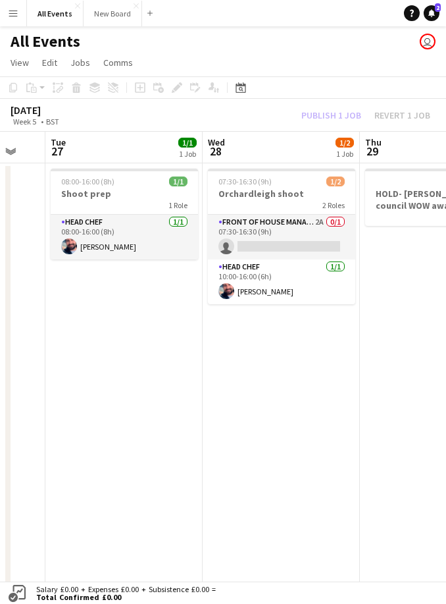
click at [322, 234] on app-card-role "Front of House Manager 2A 0/1 07:30-16:30 (9h) single-neutral-actions" at bounding box center [281, 237] width 147 height 45
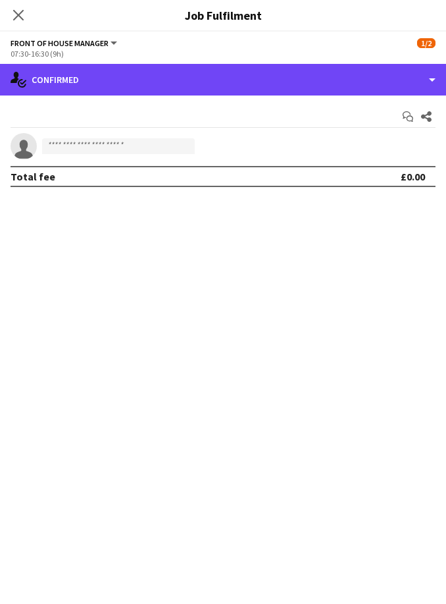
click at [414, 83] on div "single-neutral-actions-check-2 Confirmed" at bounding box center [223, 80] width 446 height 32
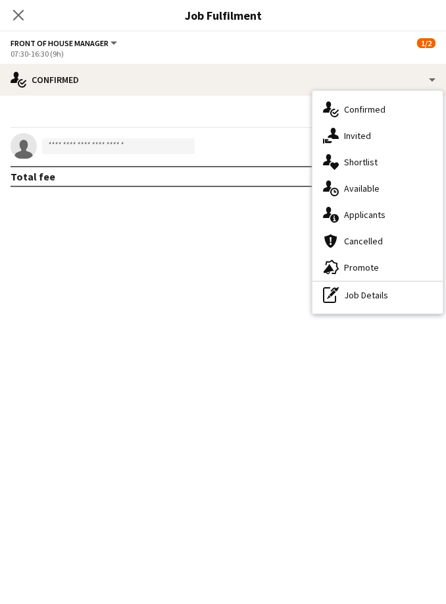
click at [382, 217] on span "Applicants" at bounding box center [364, 215] width 41 height 12
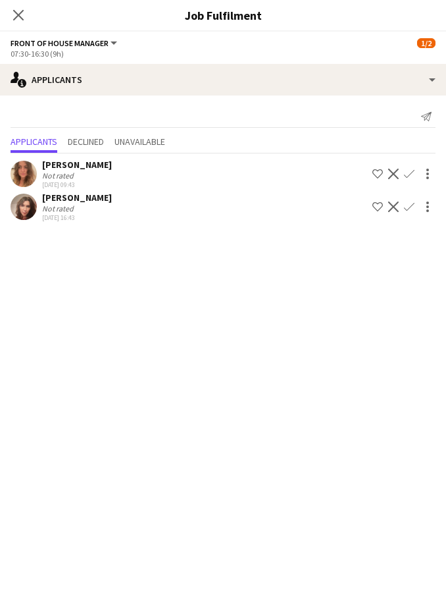
click at [408, 208] on app-icon "Confirm" at bounding box center [409, 206] width 11 height 11
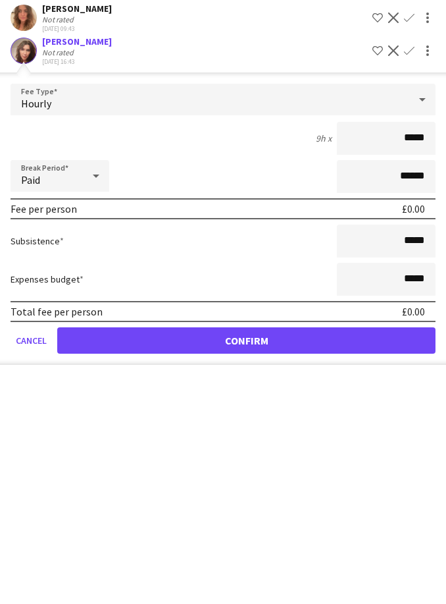
scroll to position [156, 0]
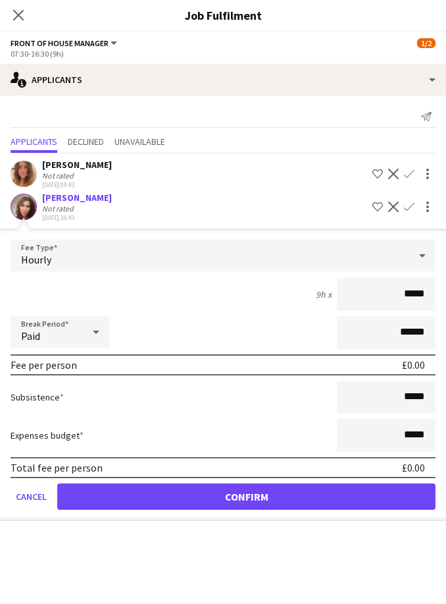
click at [340, 500] on button "Confirm" at bounding box center [246, 496] width 379 height 26
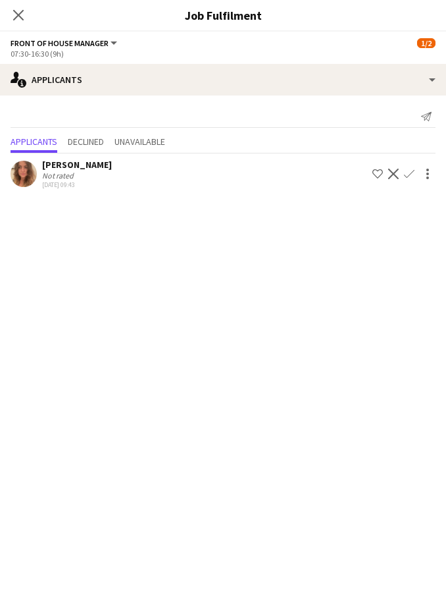
click at [24, 13] on icon "Close pop-in" at bounding box center [18, 15] width 11 height 11
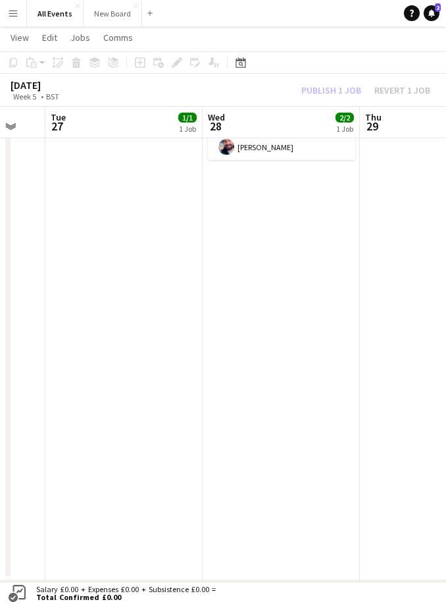
click at [342, 92] on div "Publish 1 job Revert 1 job" at bounding box center [366, 90] width 161 height 14
click at [340, 90] on button "Publish 1 job" at bounding box center [331, 90] width 70 height 14
